Goal: Information Seeking & Learning: Learn about a topic

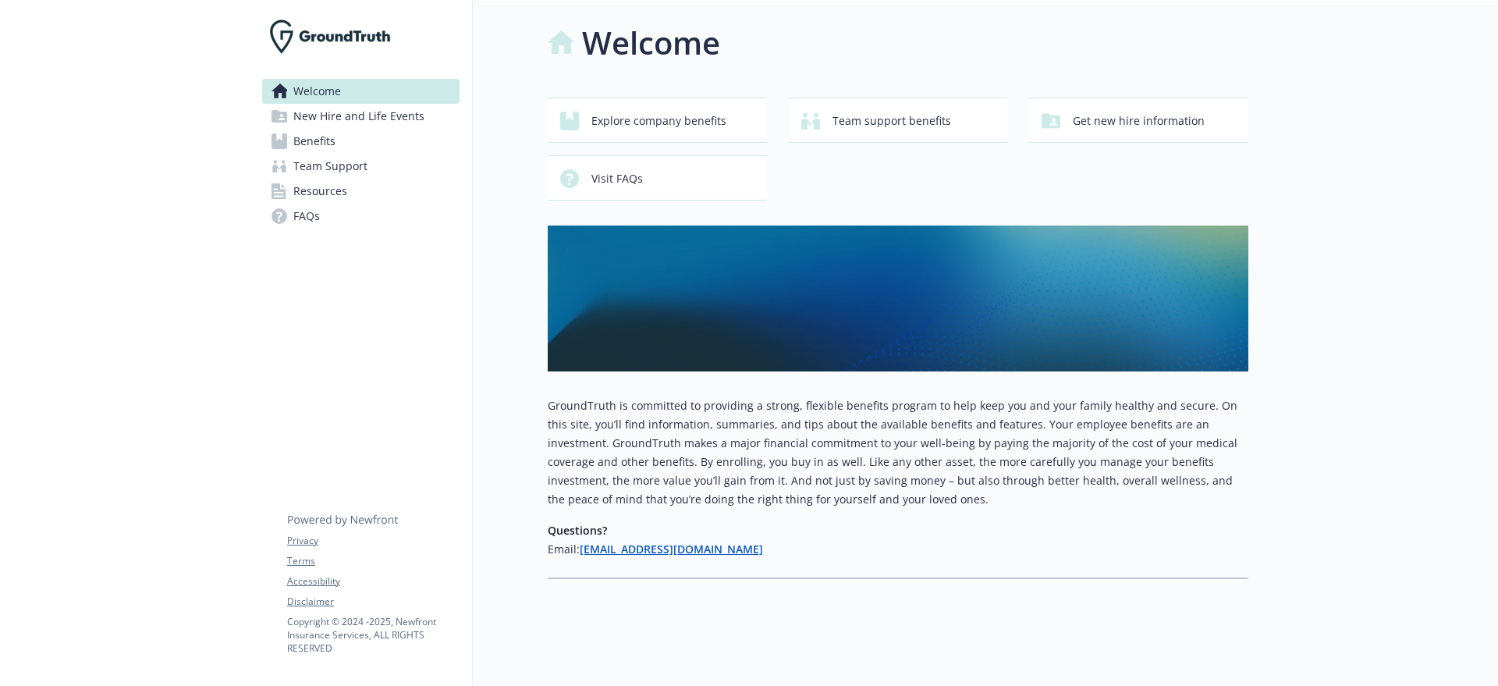
click at [331, 140] on span "Benefits" at bounding box center [314, 141] width 42 height 25
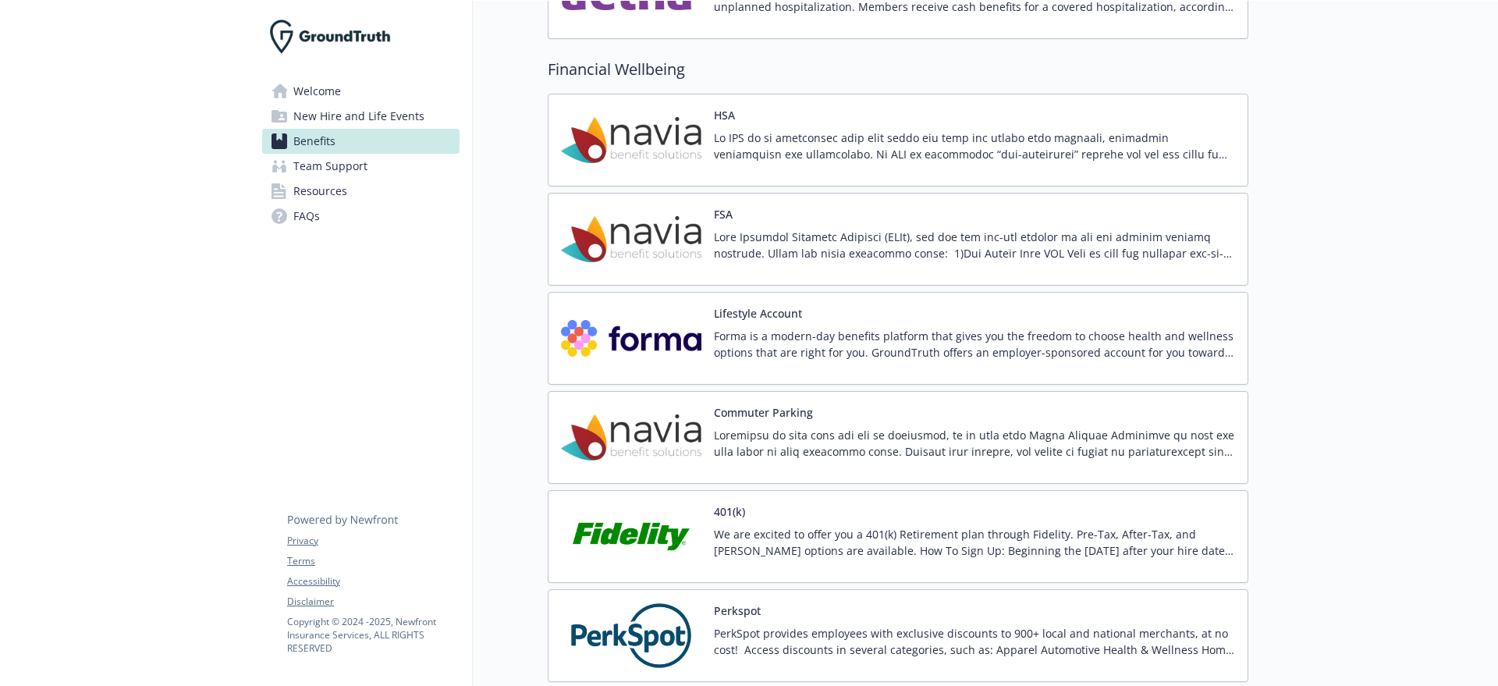
click at [721, 184] on div "HSA" at bounding box center [898, 140] width 701 height 93
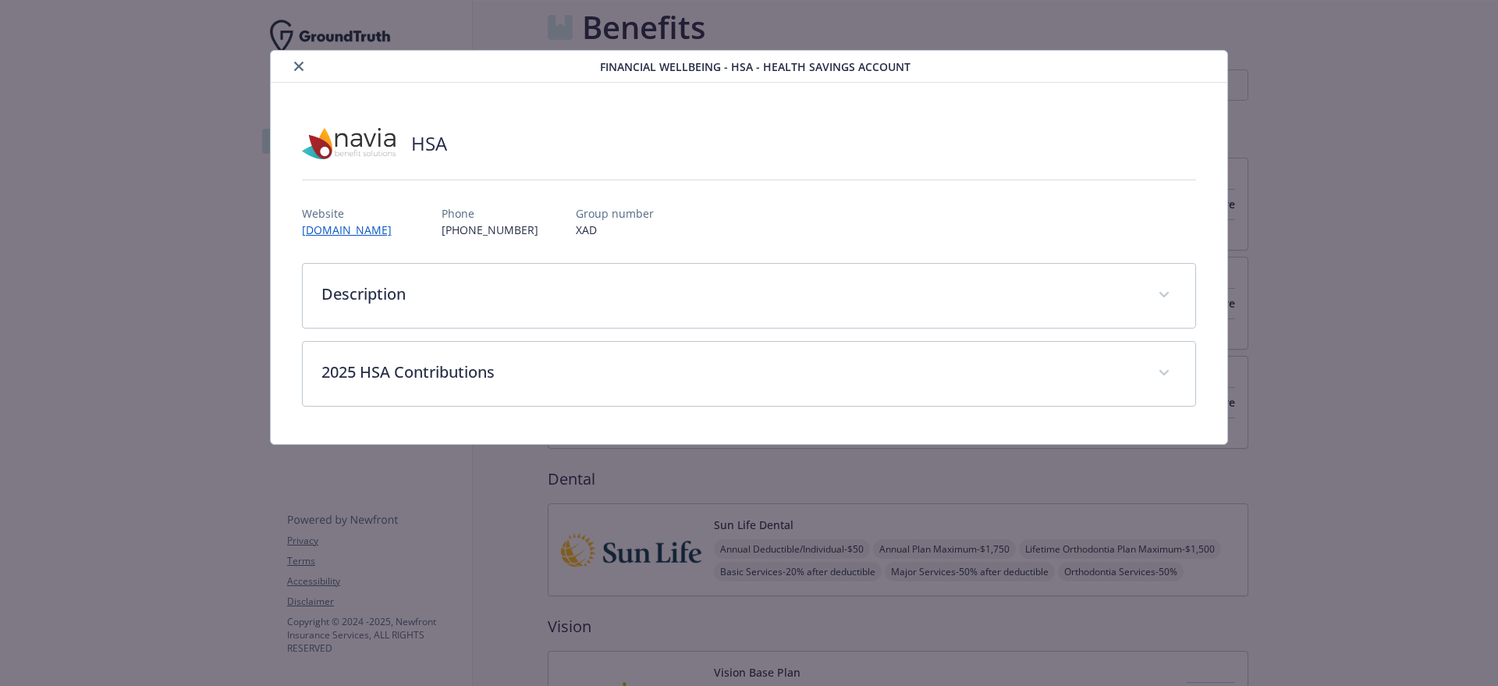
scroll to position [1658, 0]
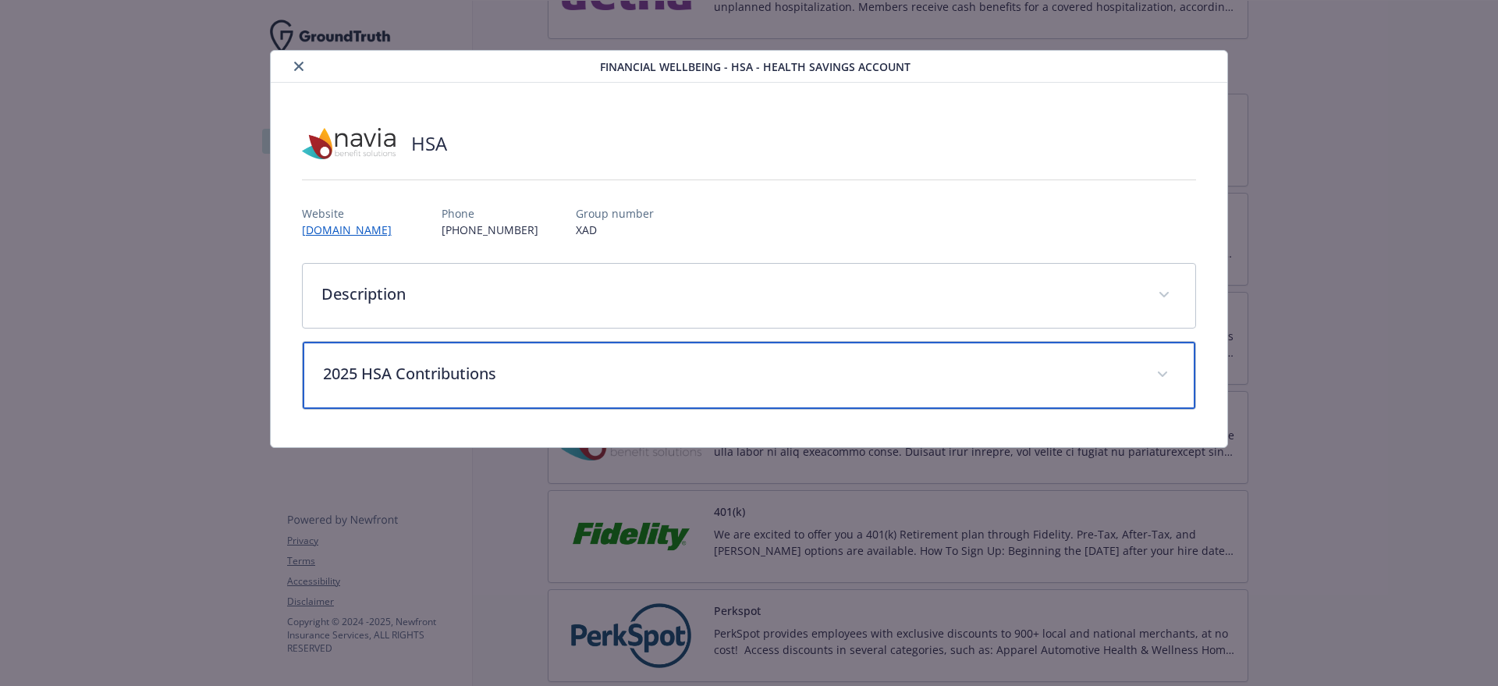
click at [389, 362] on p "2025 HSA Contributions" at bounding box center [730, 373] width 815 height 23
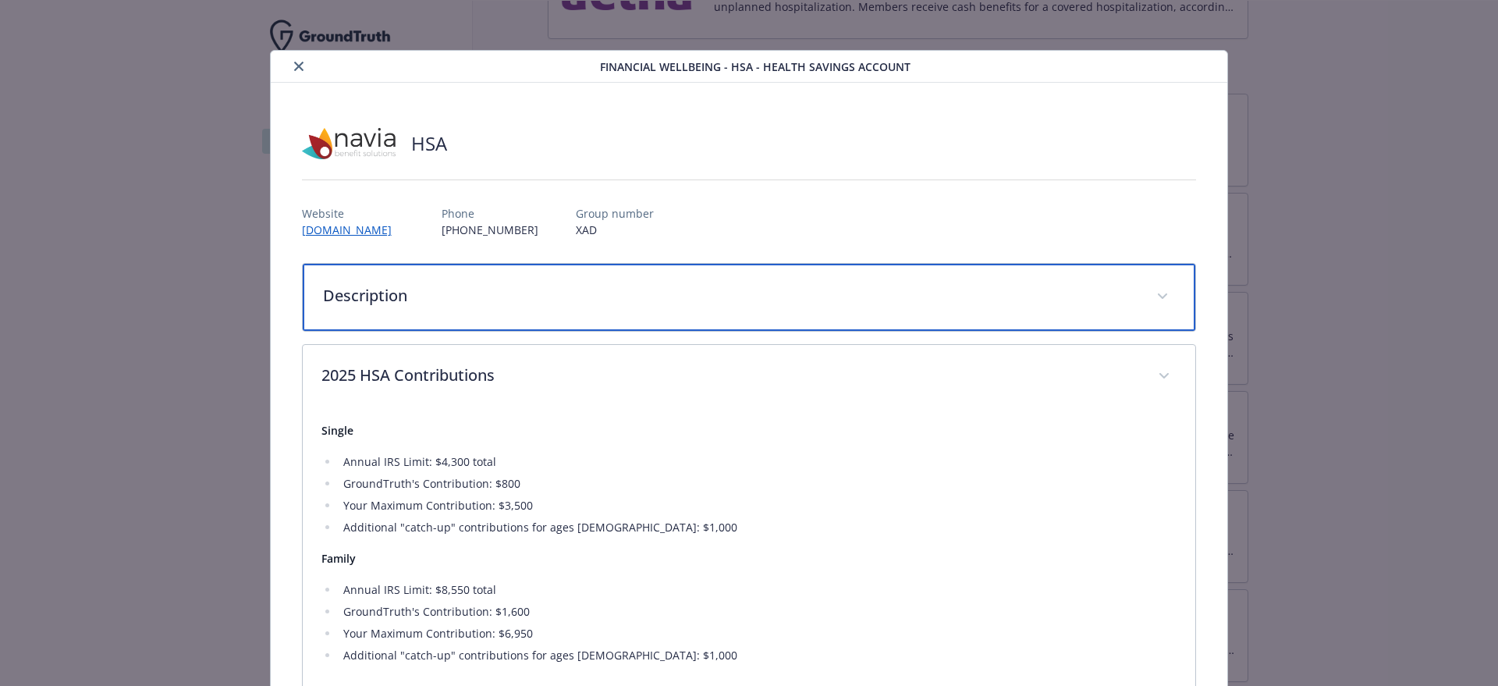
click at [406, 304] on p "Description" at bounding box center [730, 295] width 815 height 23
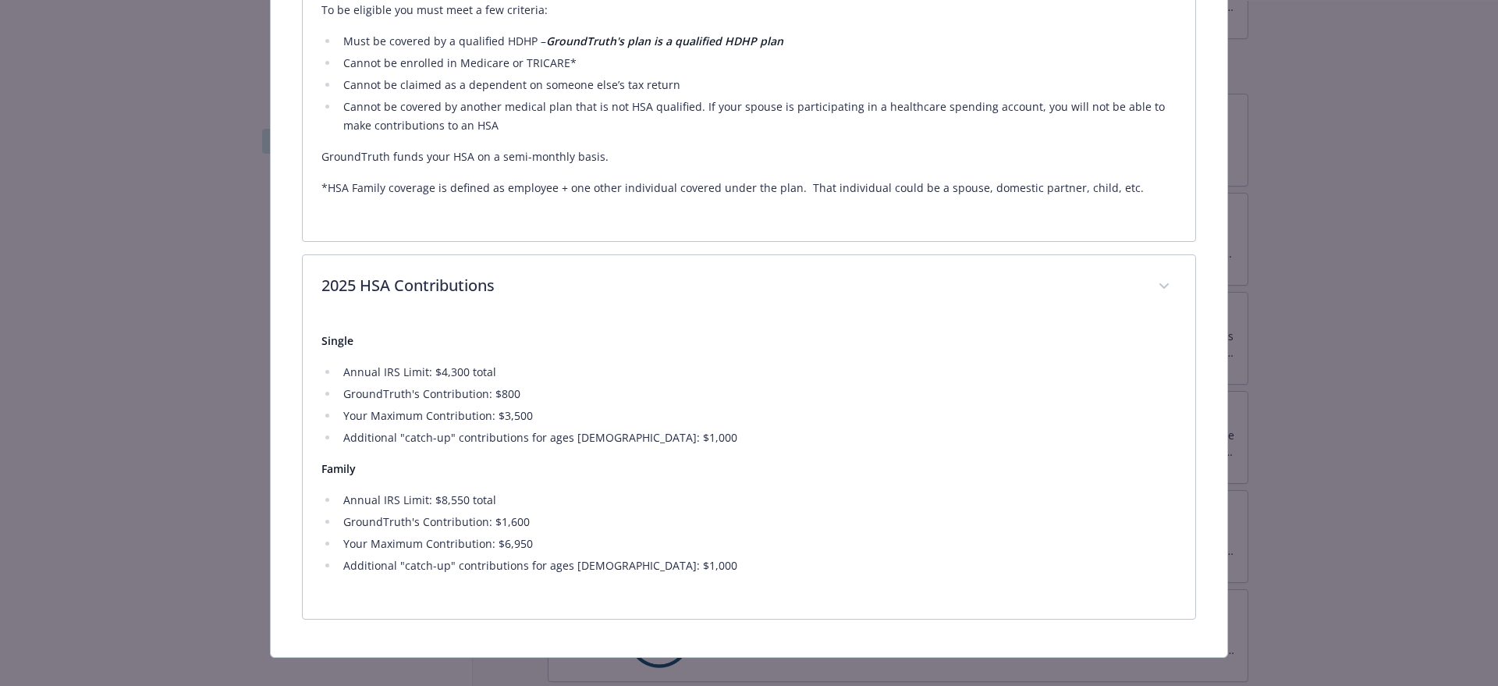
scroll to position [545, 0]
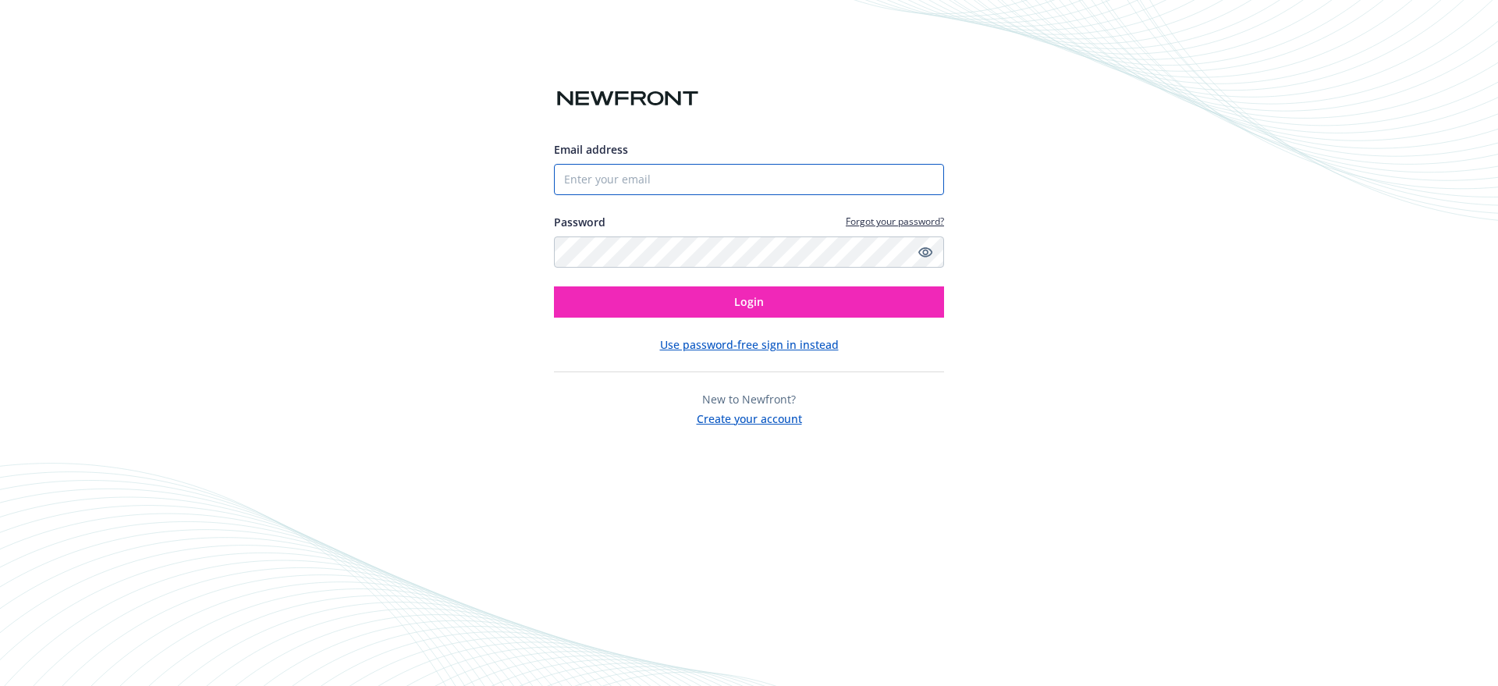
drag, startPoint x: 752, startPoint y: 186, endPoint x: 751, endPoint y: 172, distance: 14.1
click at [752, 185] on input "Email address" at bounding box center [749, 179] width 390 height 31
type input "[PERSON_NAME][EMAIL_ADDRESS][DOMAIN_NAME]"
click at [554, 286] on button "Login" at bounding box center [749, 301] width 390 height 31
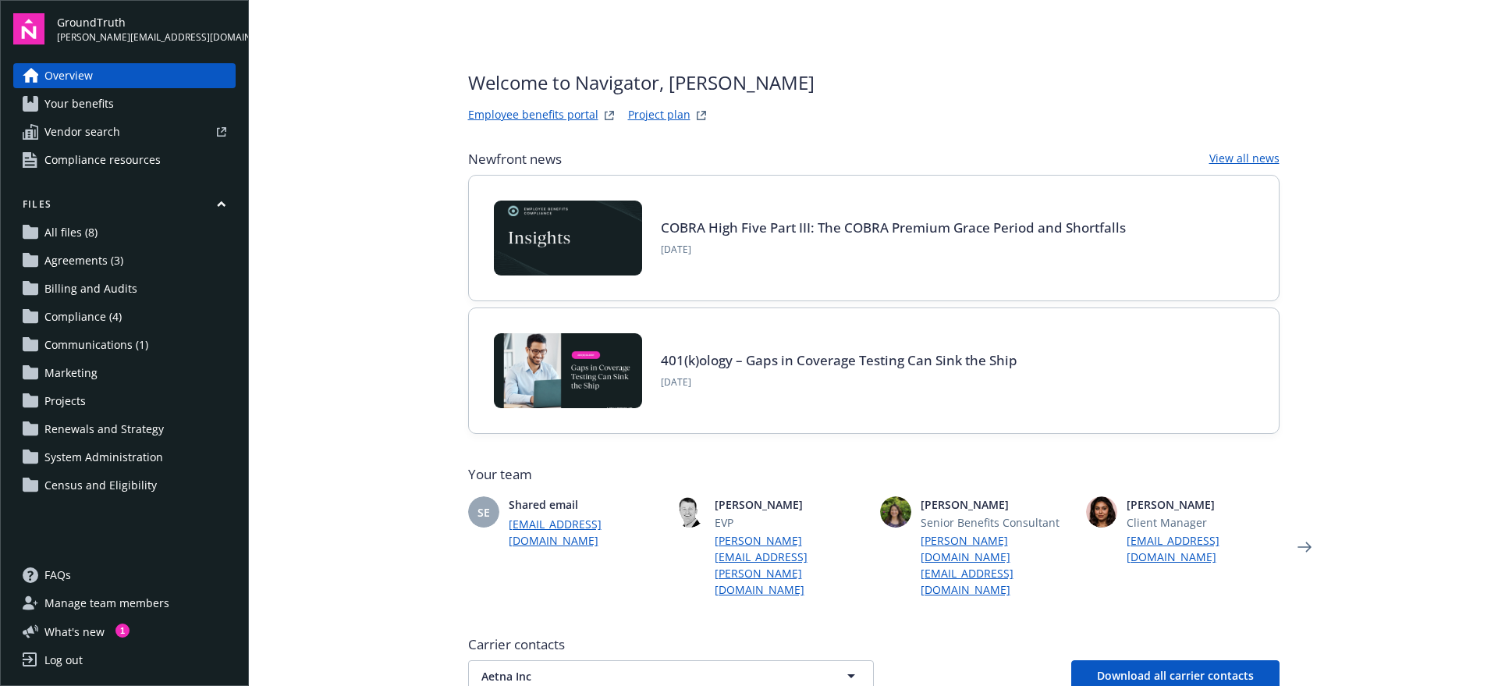
click at [94, 101] on span "Your benefits" at bounding box center [78, 103] width 69 height 25
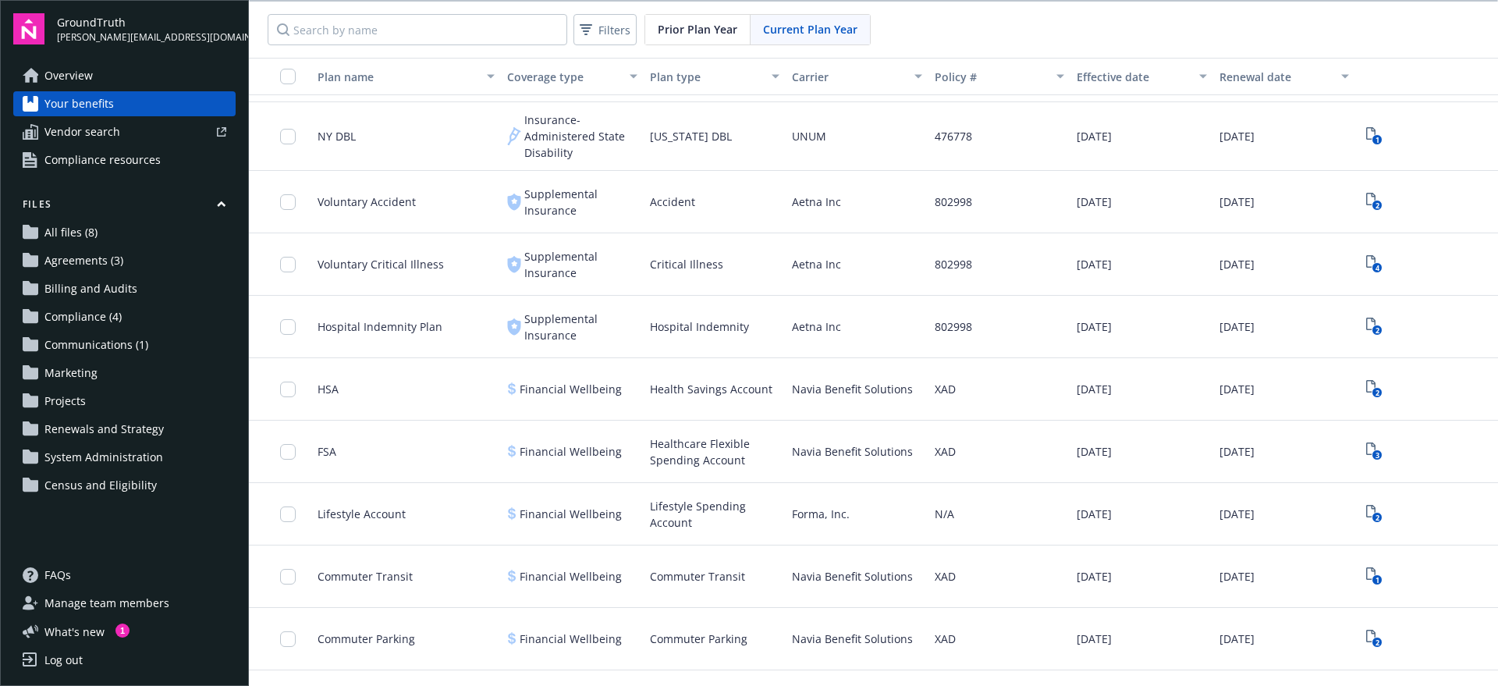
scroll to position [683, 0]
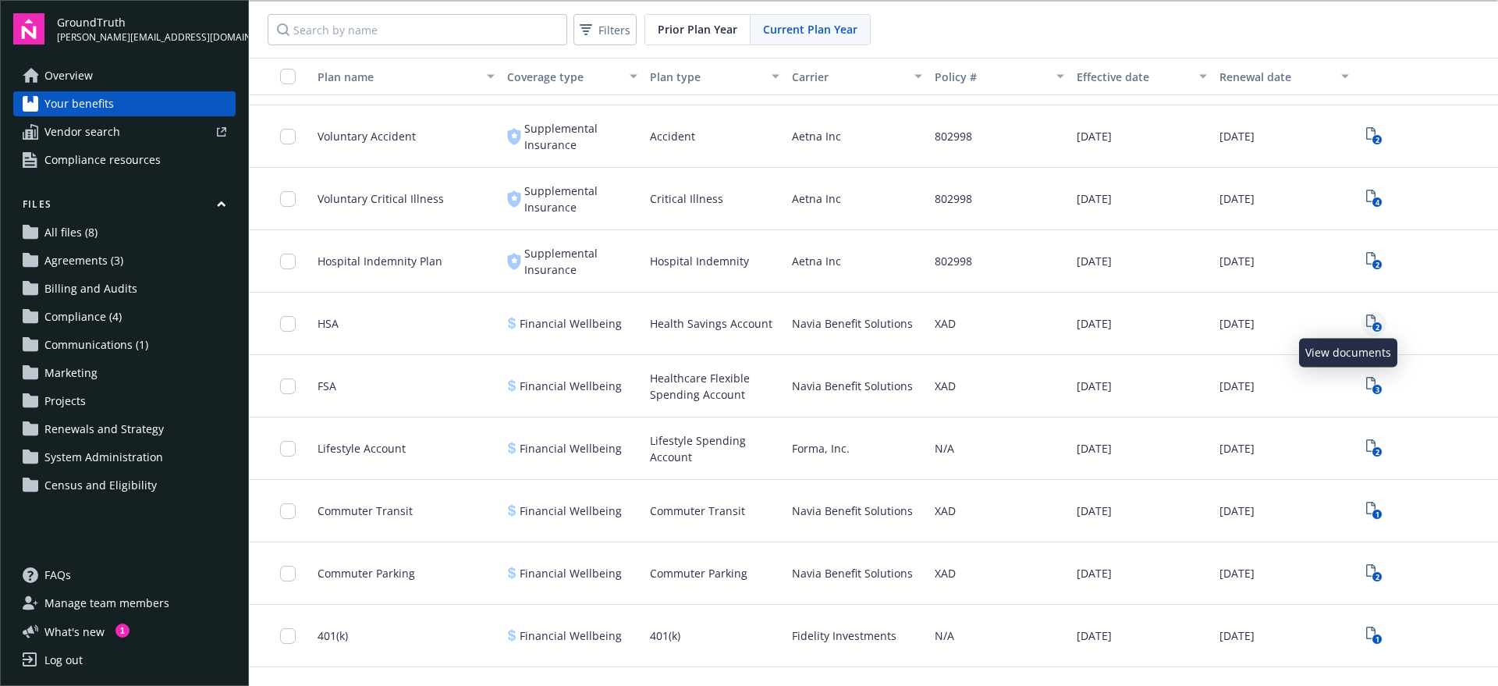
click at [1366, 321] on icon "View Plan Documents" at bounding box center [1370, 320] width 9 height 12
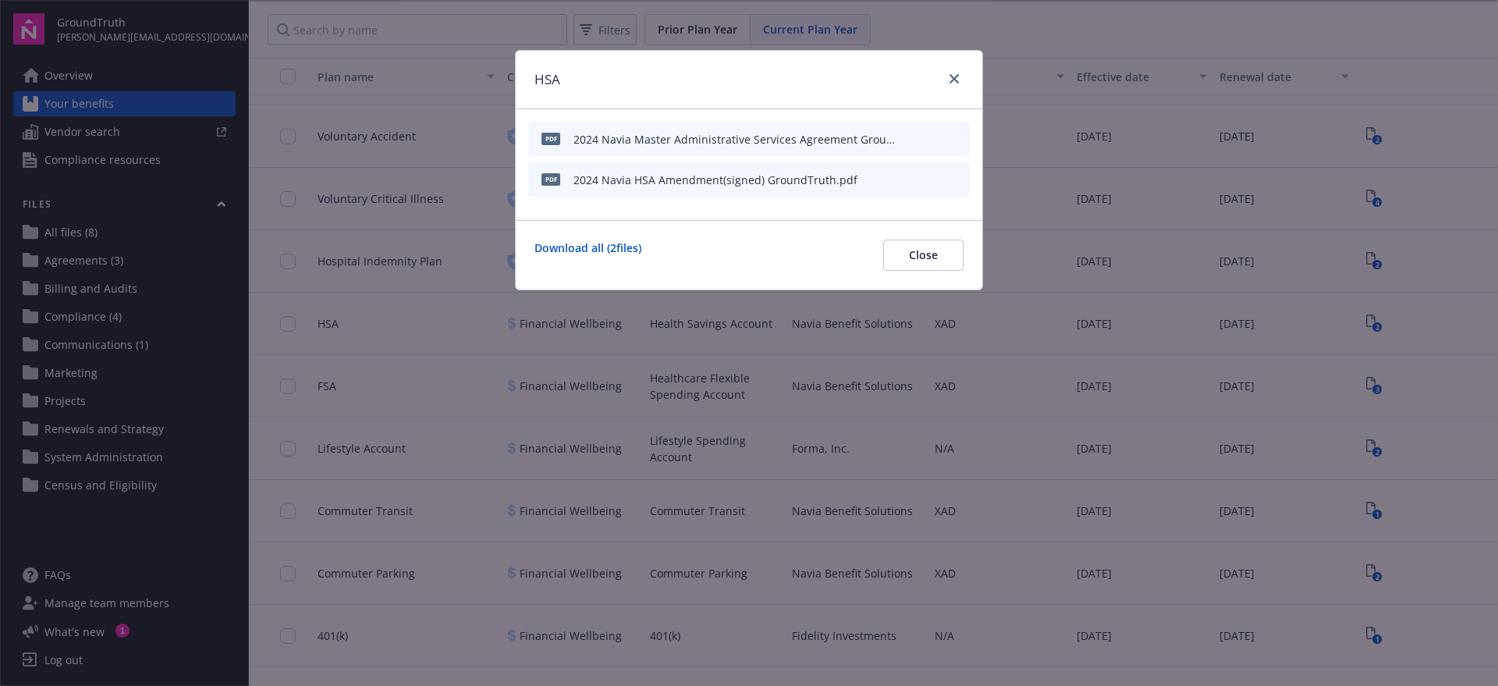
click at [958, 177] on icon "preview file" at bounding box center [955, 178] width 14 height 11
click at [961, 137] on icon "preview file" at bounding box center [955, 138] width 14 height 11
click at [952, 74] on icon "close" at bounding box center [953, 78] width 9 height 9
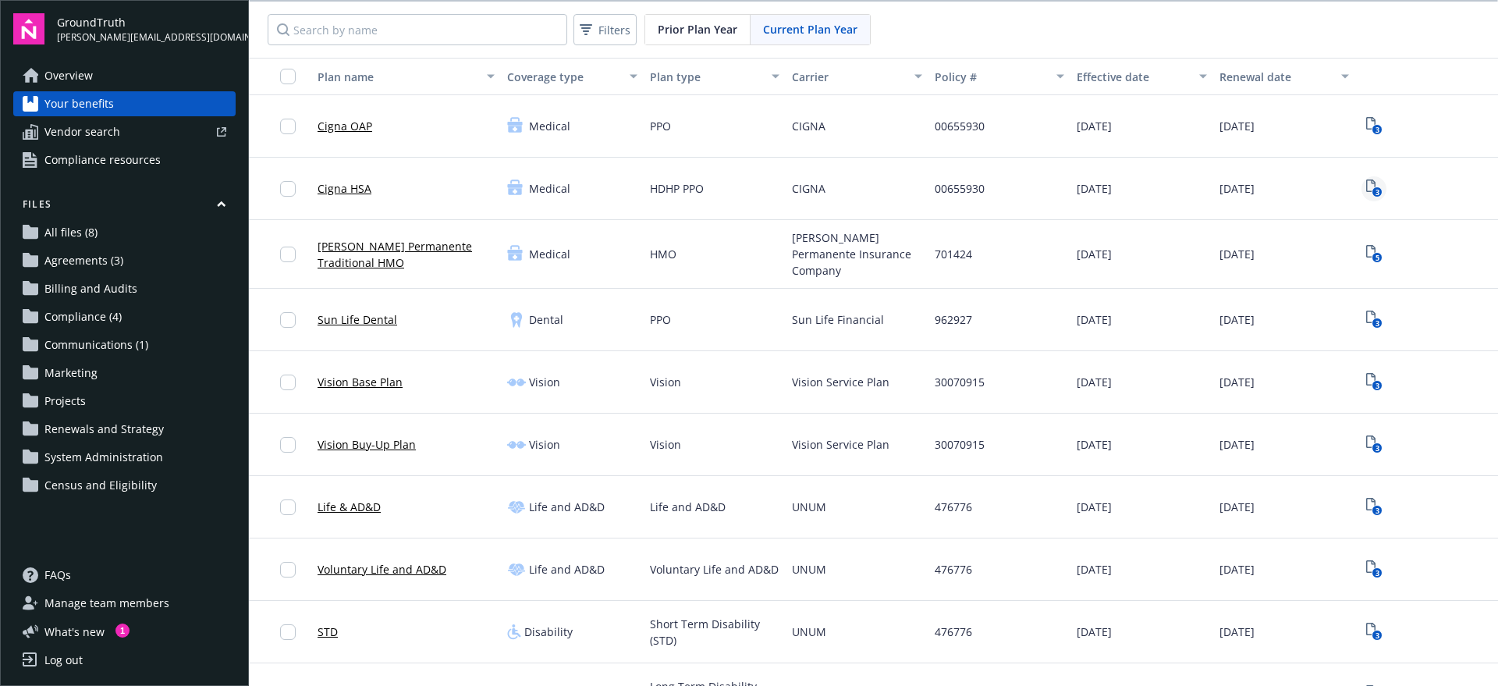
click at [1366, 183] on icon "3" at bounding box center [1374, 188] width 16 height 18
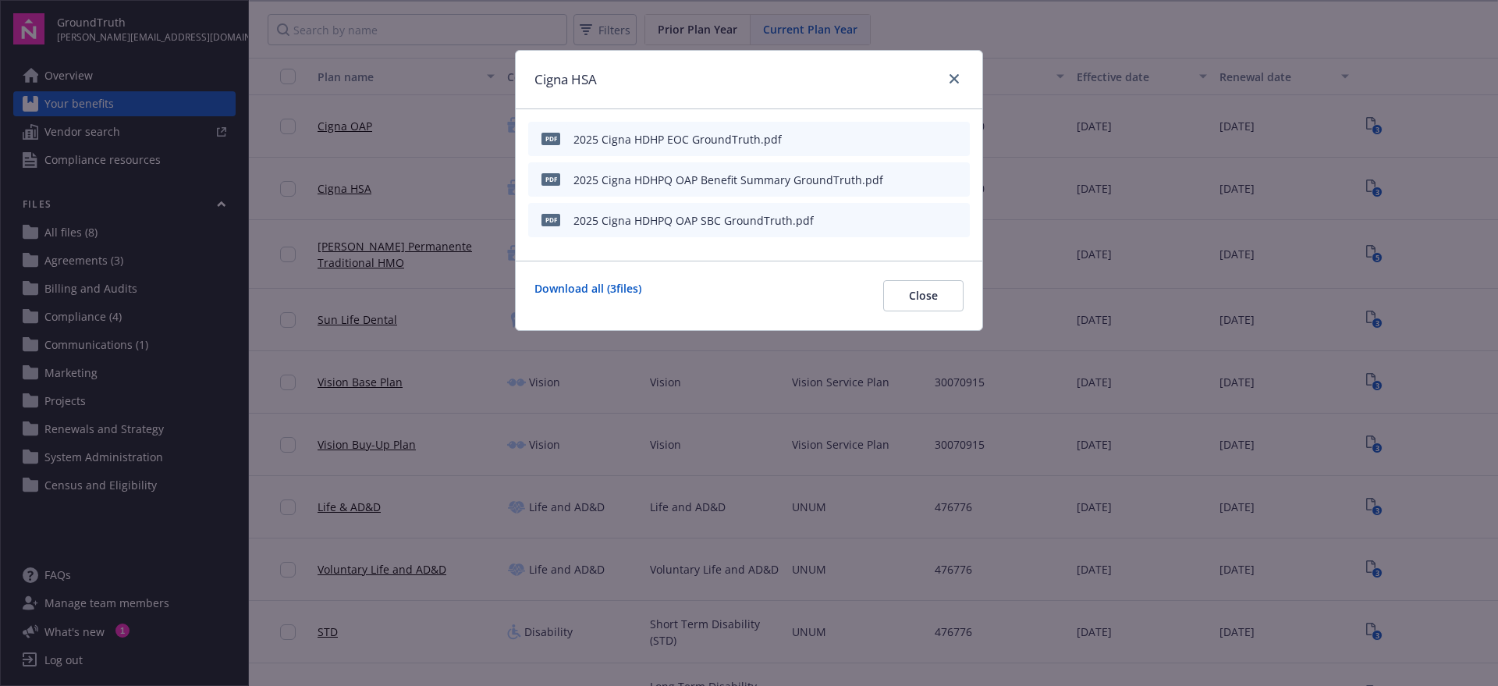
click at [412, 165] on div "Cigna HSA pdf 2025 Cigna HDHP EOC GroundTruth.pdf pdf 2025 Cigna HDHPQ OAP Bene…" at bounding box center [749, 343] width 1498 height 686
